Goal: Information Seeking & Learning: Learn about a topic

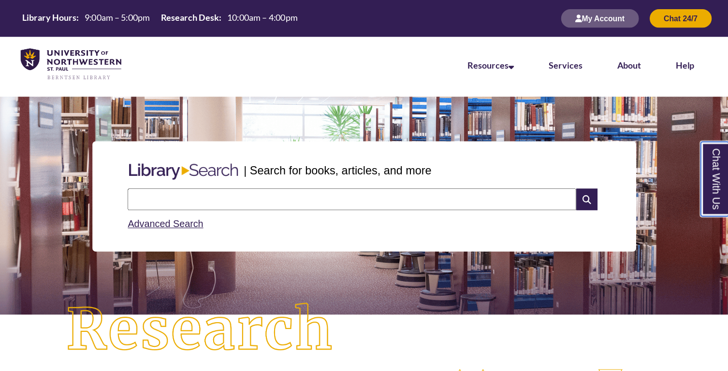
scroll to position [5, 4]
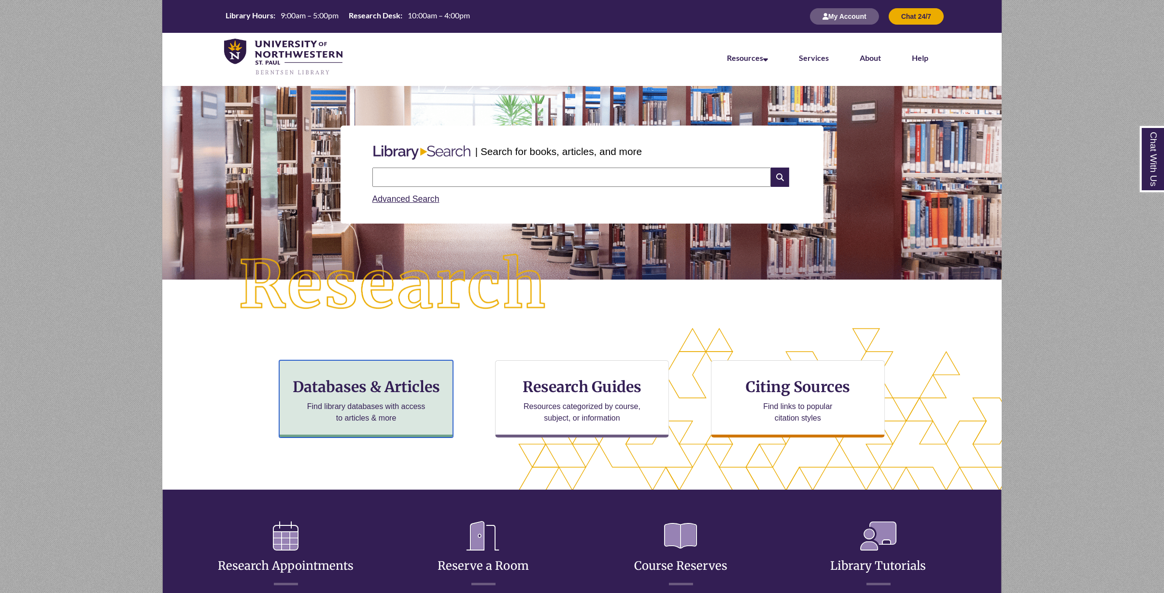
click at [379, 296] on h3 "Databases & Articles" at bounding box center [366, 387] width 158 height 18
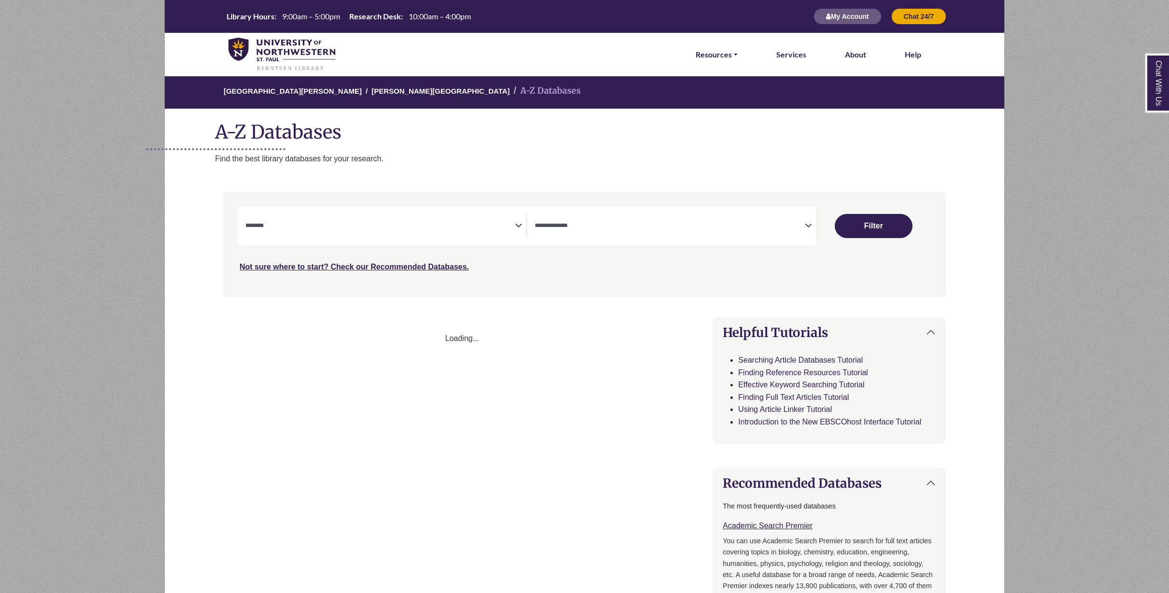
select select "Database Subject Filter"
select select "Database Types Filter"
select select "Database Subject Filter"
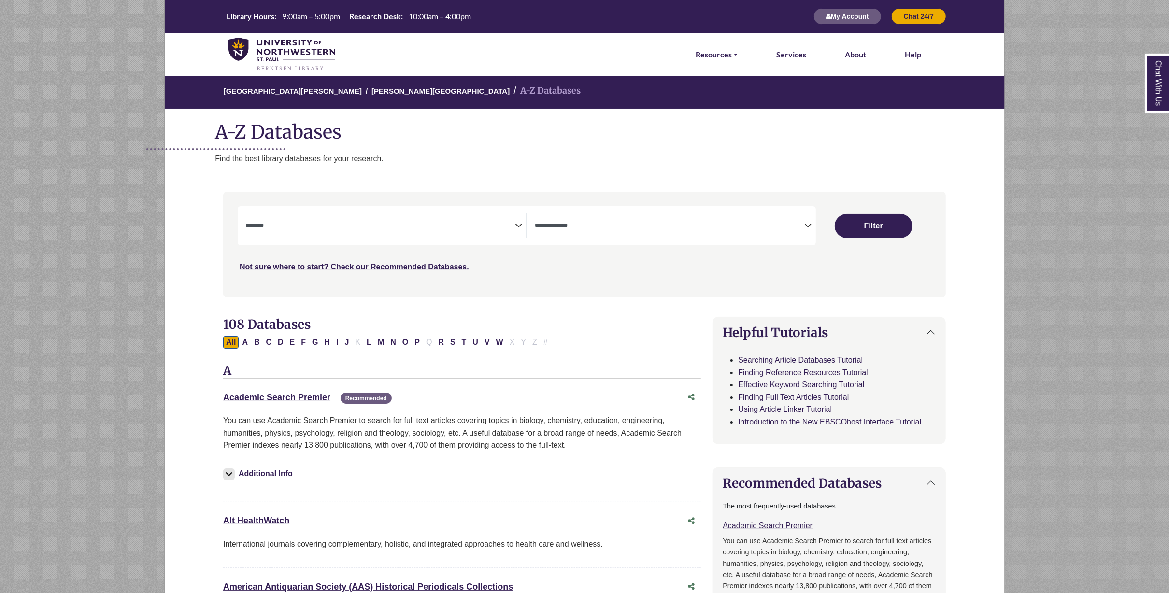
click at [808, 223] on icon "Search filters" at bounding box center [808, 224] width 7 height 14
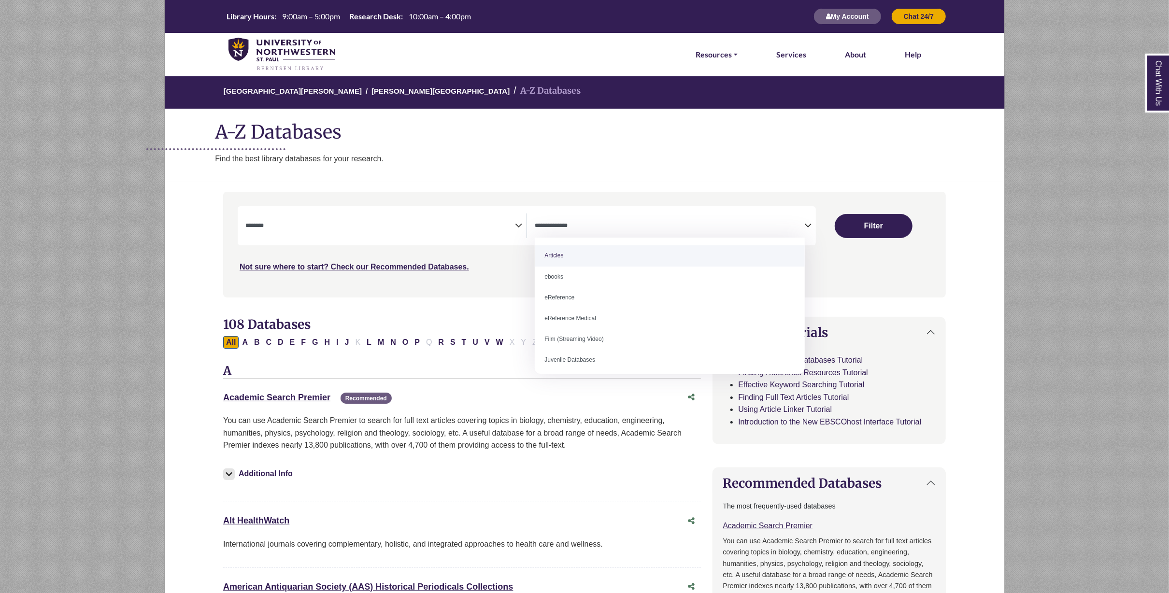
select select "*****"
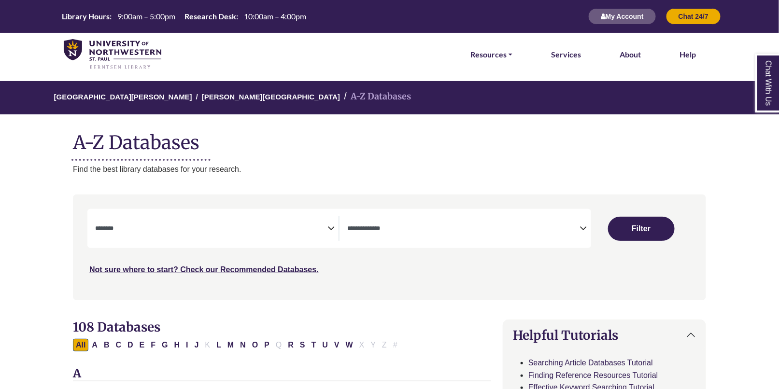
click at [582, 226] on icon "Search filters" at bounding box center [583, 227] width 7 height 14
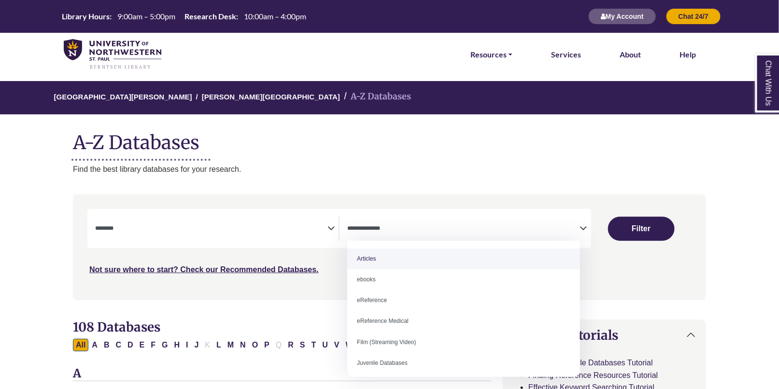
select select "*****"
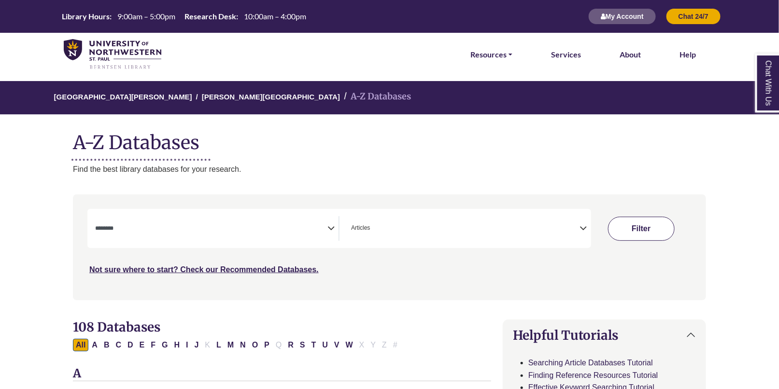
click at [644, 226] on button "Filter" at bounding box center [641, 229] width 67 height 24
select select "Database Subject Filter"
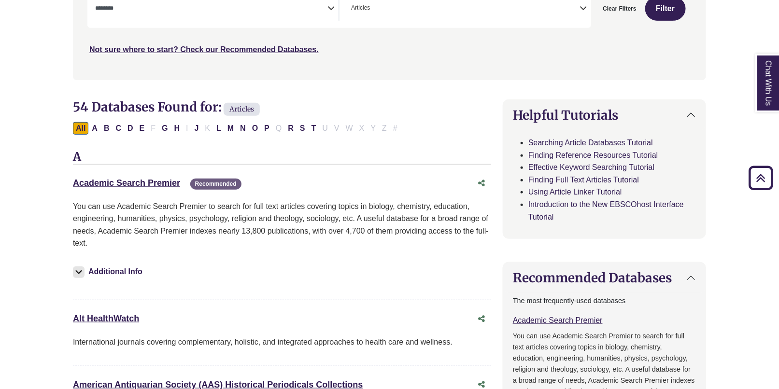
scroll to position [129, 0]
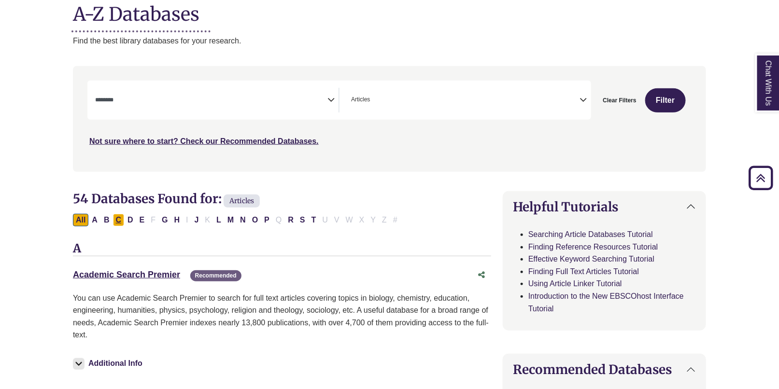
click at [116, 222] on button "C" at bounding box center [119, 220] width 12 height 13
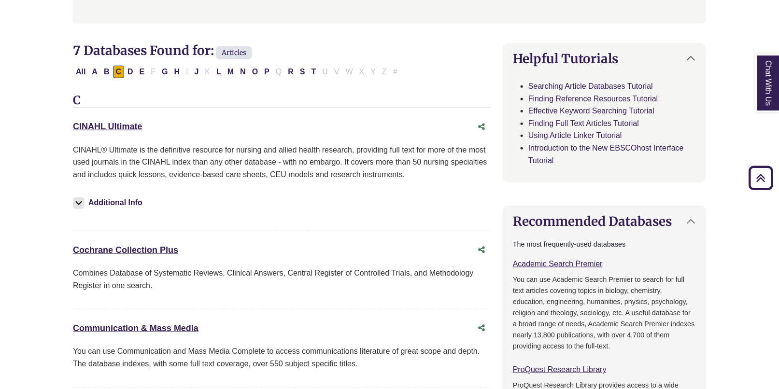
scroll to position [270, 0]
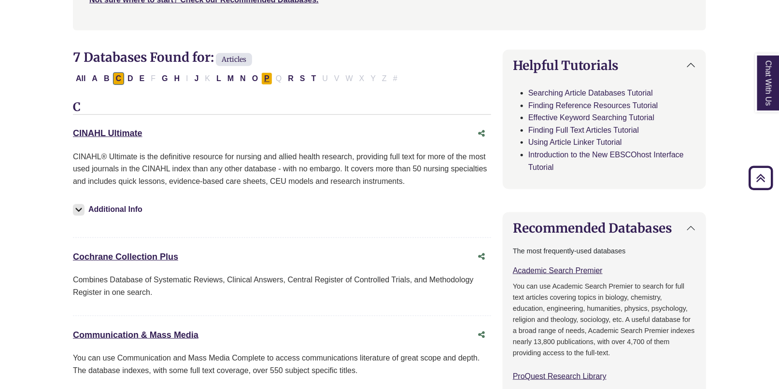
click at [264, 77] on button "P" at bounding box center [266, 78] width 11 height 13
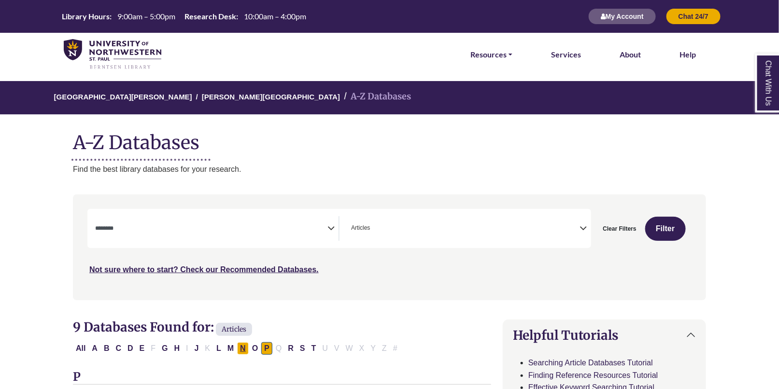
click at [237, 345] on button "N" at bounding box center [243, 349] width 12 height 13
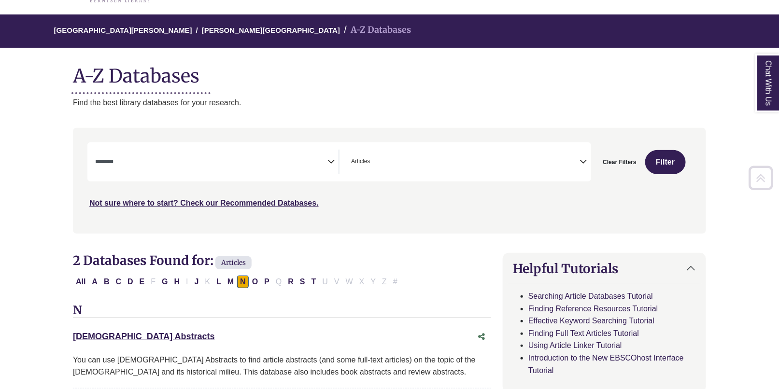
scroll to position [66, 0]
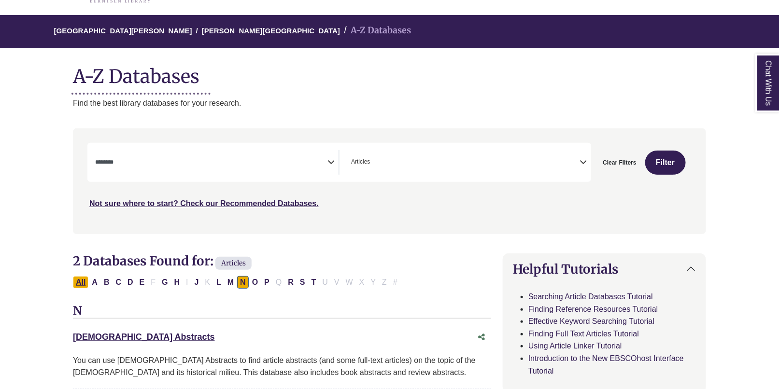
click at [78, 283] on button "All" at bounding box center [80, 282] width 15 height 13
select select "Database Subject Filter"
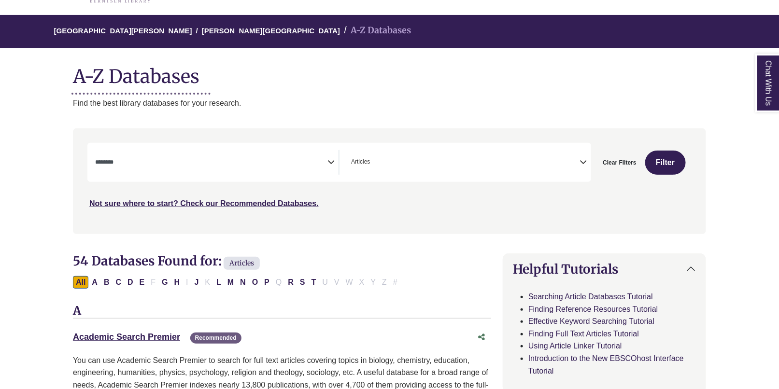
click at [331, 161] on icon "Search filters" at bounding box center [331, 161] width 7 height 14
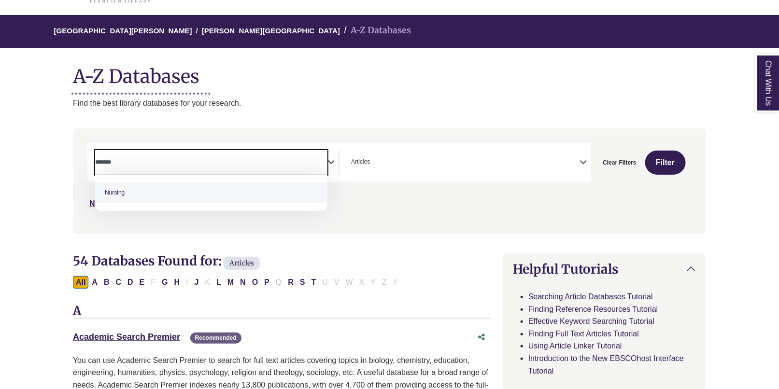
type textarea "*******"
